Goal: Information Seeking & Learning: Learn about a topic

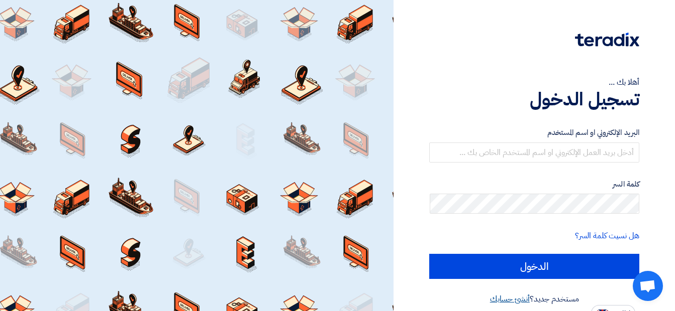
click at [501, 298] on link "أنشئ حسابك" at bounding box center [510, 299] width 40 height 12
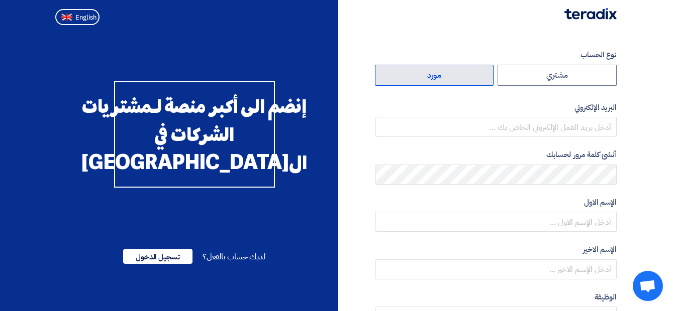
click at [465, 73] on label "مورد" at bounding box center [434, 75] width 119 height 21
click at [465, 73] on input "مورد" at bounding box center [434, 75] width 118 height 20
radio input "true"
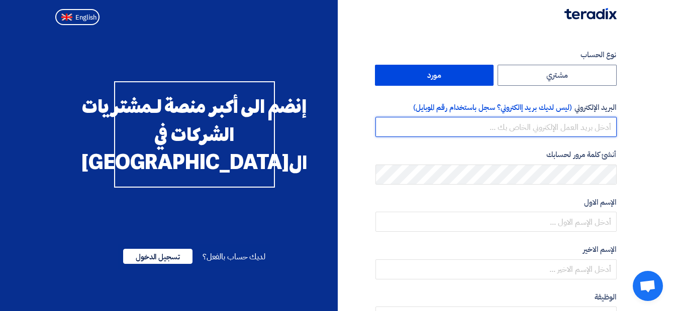
click at [507, 127] on input "email" at bounding box center [495, 127] width 241 height 20
type input "sales7@globalitcomp.com"
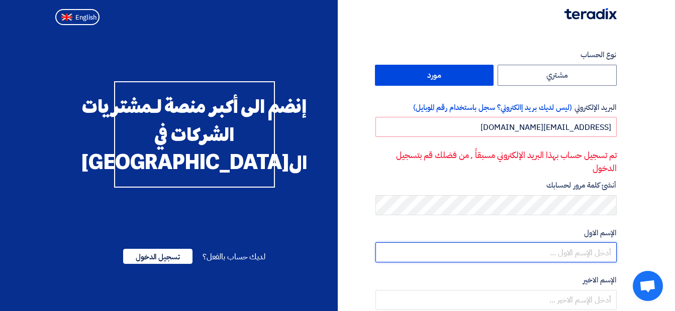
click at [538, 252] on input "text" at bounding box center [495, 253] width 241 height 20
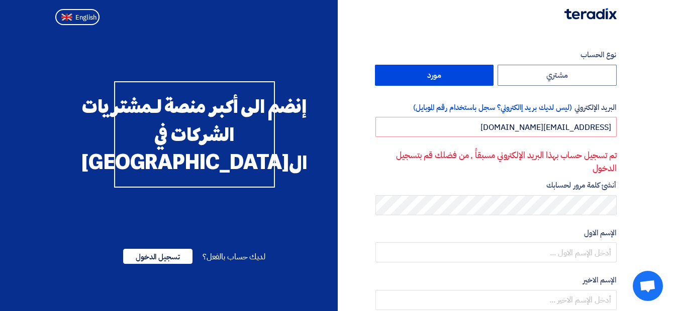
click at [382, 180] on label "أنشئ كلمة مرور لحسابك" at bounding box center [495, 186] width 241 height 12
click at [175, 264] on span "تسجيل الدخول" at bounding box center [157, 256] width 69 height 15
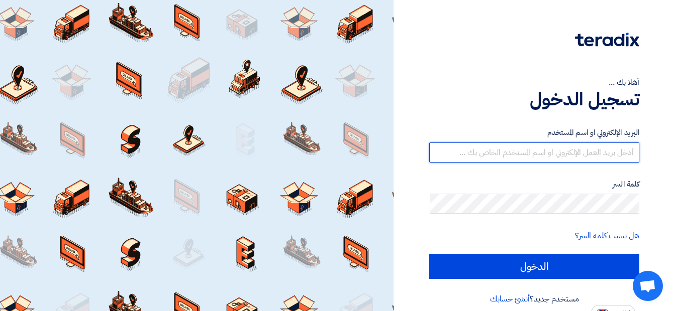
type input "sales7@globalitcomp.com"
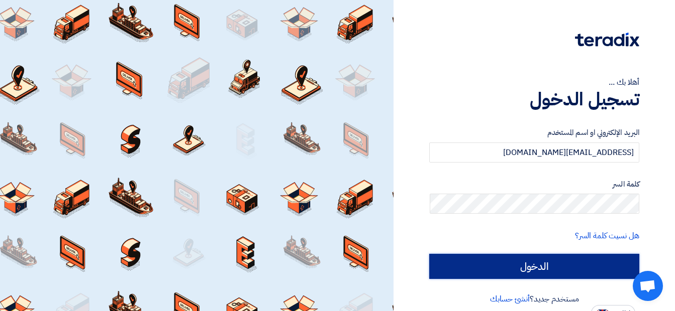
click at [523, 260] on input "الدخول" at bounding box center [534, 266] width 210 height 25
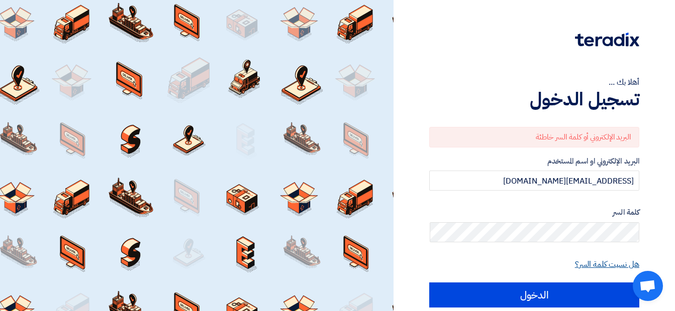
click at [597, 261] on link "هل نسيت كلمة السر؟" at bounding box center [607, 265] width 64 height 12
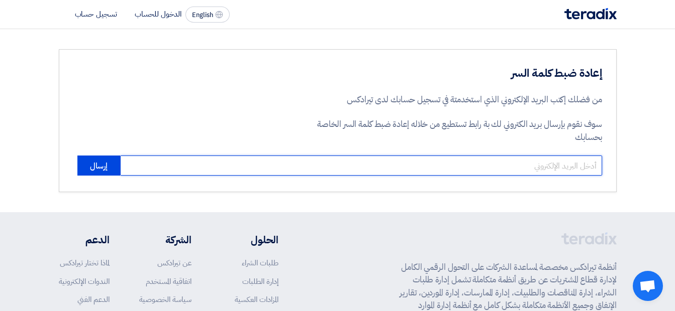
click at [551, 165] on input "email" at bounding box center [361, 166] width 482 height 20
type input "sales7@globalitcomp.com"
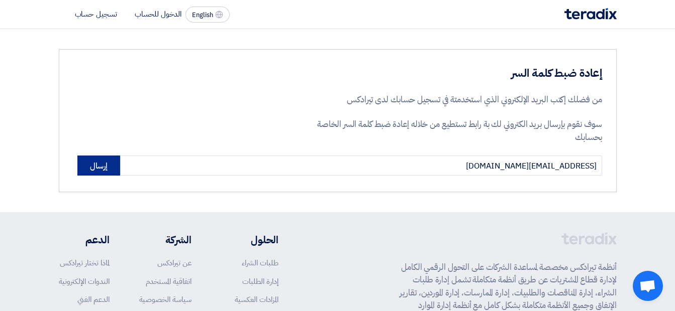
click at [102, 160] on button "إرسال" at bounding box center [98, 166] width 43 height 20
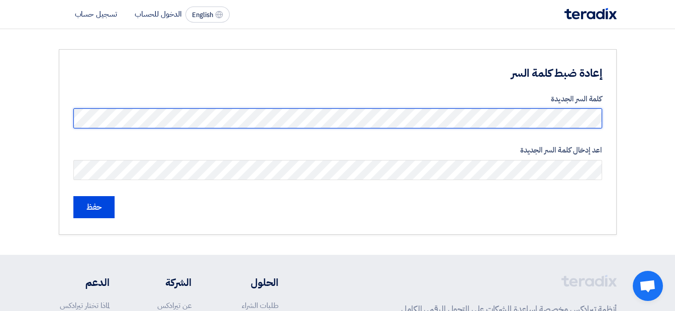
click at [73, 196] on input "حفظ" at bounding box center [93, 207] width 41 height 22
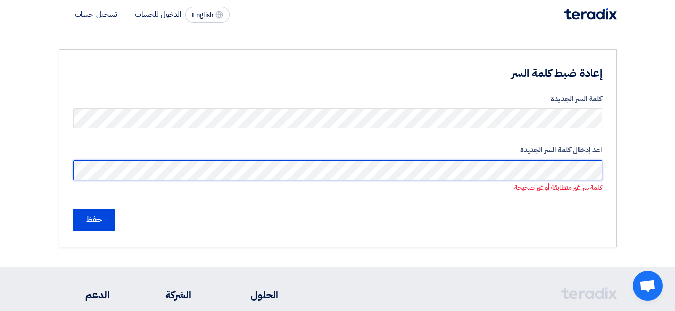
click at [73, 209] on input "حفظ" at bounding box center [93, 220] width 41 height 22
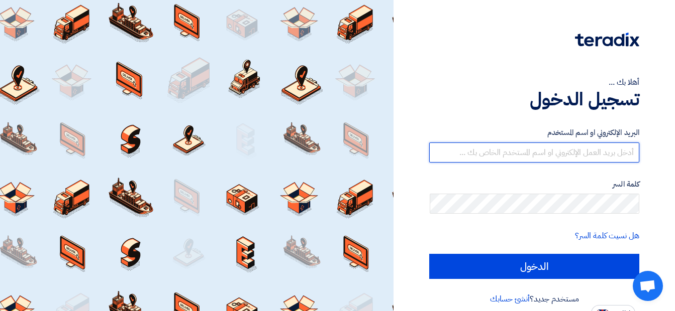
type input "sales7@globalitcomp.com"
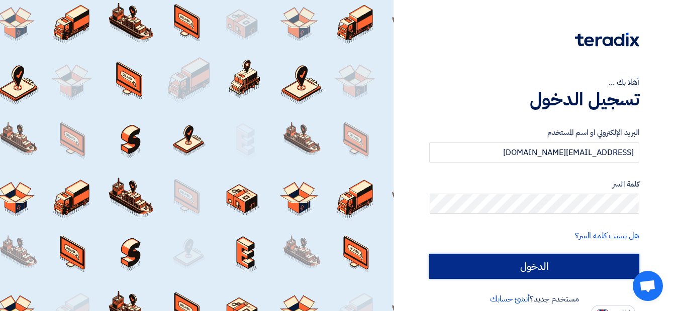
click at [461, 269] on input "الدخول" at bounding box center [534, 266] width 210 height 25
type input "Sign in"
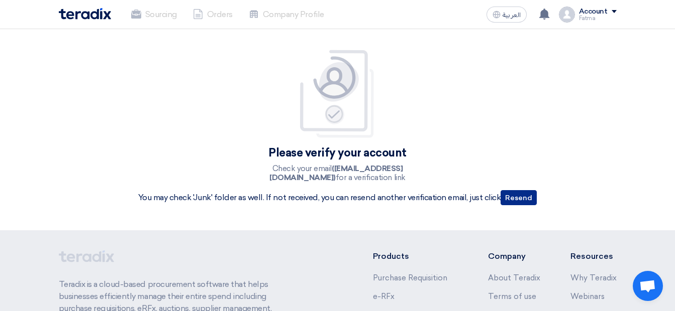
click at [510, 193] on button "Resend" at bounding box center [518, 197] width 36 height 15
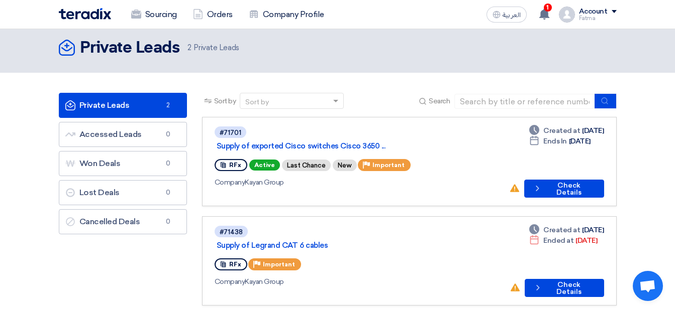
scroll to position [8, 0]
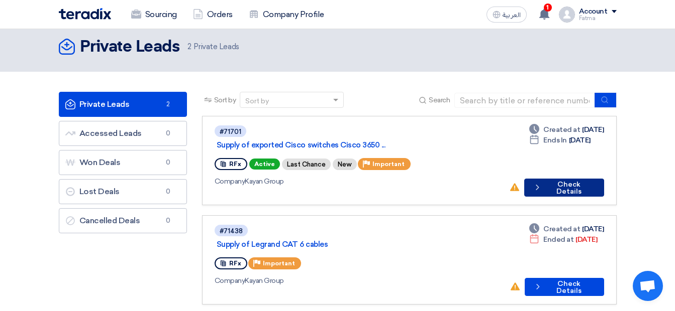
click at [581, 179] on button "Check details Check Details" at bounding box center [564, 188] width 80 height 18
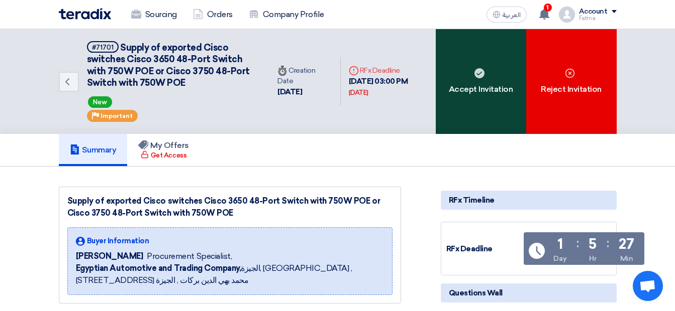
click at [484, 76] on icon at bounding box center [479, 73] width 10 height 10
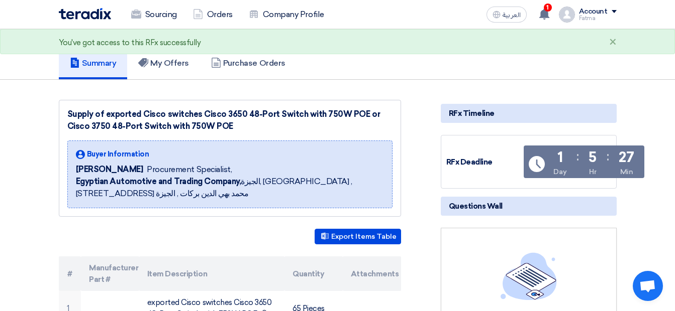
scroll to position [89, 0]
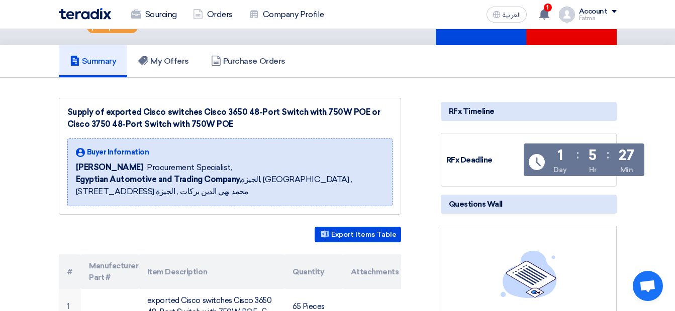
click at [142, 111] on div "Supply of exported Cisco switches Cisco 3650 48-Port Switch with 750W POE or Ci…" at bounding box center [229, 119] width 325 height 24
drag, startPoint x: 197, startPoint y: 113, endPoint x: 241, endPoint y: 121, distance: 44.4
click at [241, 121] on div "Supply of exported Cisco switches Cisco 3650 48-Port Switch with 750W POE or Ci…" at bounding box center [229, 119] width 325 height 24
drag, startPoint x: 196, startPoint y: 112, endPoint x: 357, endPoint y: 108, distance: 160.8
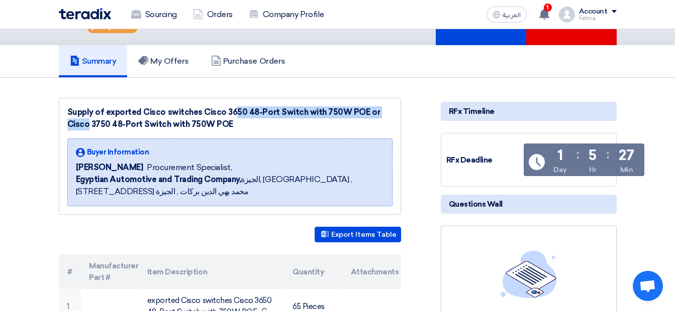
click at [357, 108] on div "Supply of exported Cisco switches Cisco 3650 48-Port Switch with 750W POE or Ci…" at bounding box center [229, 119] width 325 height 24
copy div "Cisco 3650 48-Port Switch with 750W POE"
drag, startPoint x: 369, startPoint y: 110, endPoint x: 385, endPoint y: 123, distance: 20.3
click at [385, 123] on div "Supply of exported Cisco switches Cisco 3650 48-Port Switch with 750W POE or Ci…" at bounding box center [229, 119] width 325 height 24
copy div "Cisco 3750 48-Port Switch with 750W POE"
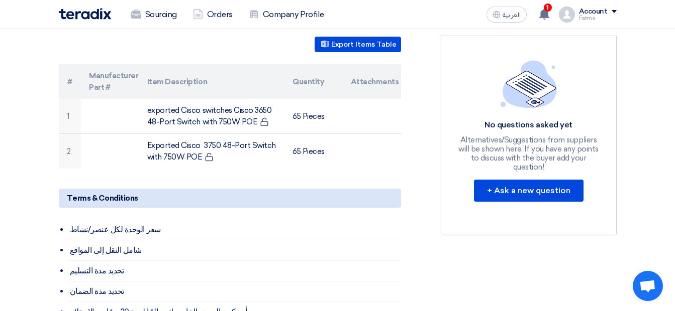
scroll to position [302, 0]
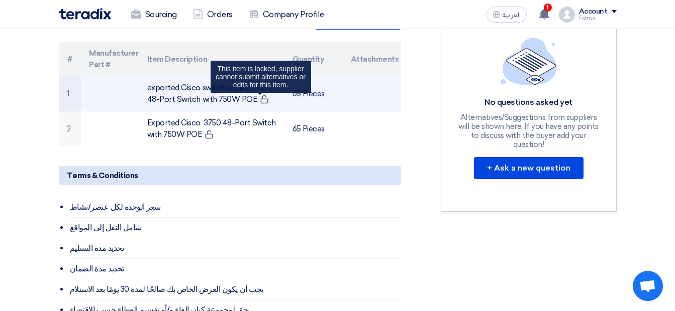
drag, startPoint x: 146, startPoint y: 89, endPoint x: 257, endPoint y: 99, distance: 111.4
click at [257, 99] on td "exported Cisco switches Cisco 3650 48-Port Switch with 750W POE This item is lo…" at bounding box center [211, 93] width 145 height 35
copy td "exported Cisco switches Cisco 3650 48-Port Switch with 750W POE"
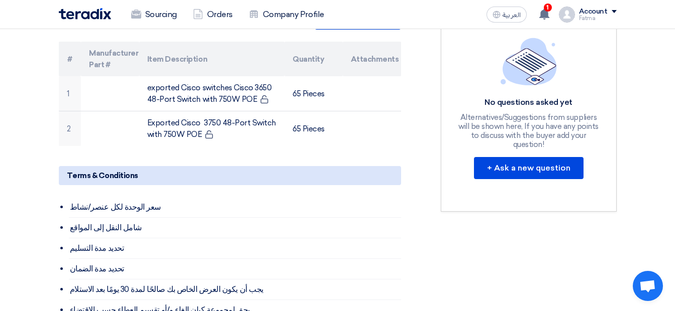
click at [235, 202] on li "سعر الوحدة لكل عنصر/نشاط" at bounding box center [235, 207] width 332 height 21
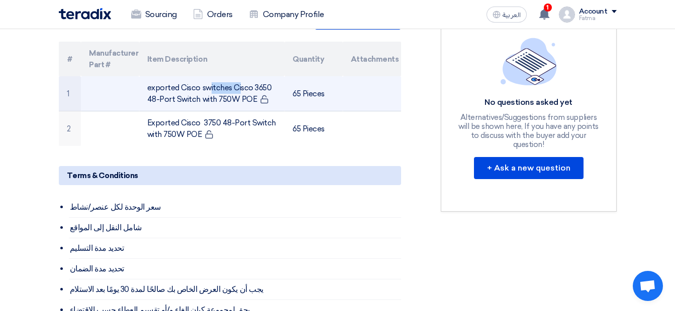
drag, startPoint x: 147, startPoint y: 89, endPoint x: 179, endPoint y: 86, distance: 32.3
click at [179, 86] on td "exported Cisco switches Cisco 3650 48-Port Switch with 750W POE" at bounding box center [211, 93] width 145 height 35
copy td "exported"
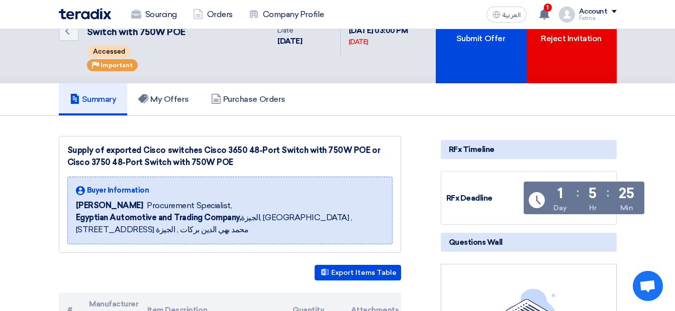
scroll to position [60, 0]
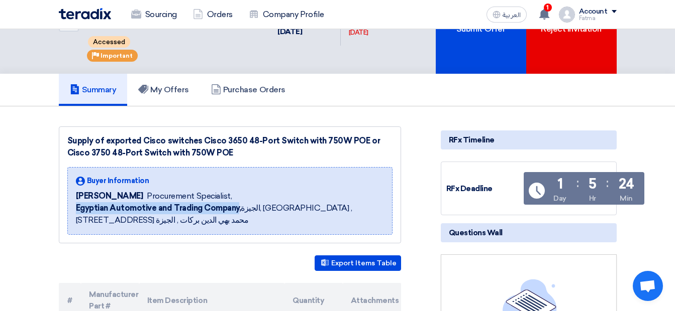
drag, startPoint x: 76, startPoint y: 204, endPoint x: 239, endPoint y: 208, distance: 162.8
click at [239, 208] on b "Egyptian Automotive and Trading Company," at bounding box center [158, 208] width 165 height 10
copy b "Egyptian Automotive and Trading Company"
